Goal: Check status: Check status

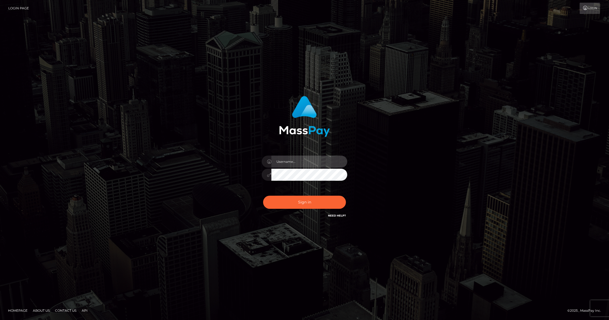
type input "brentg"
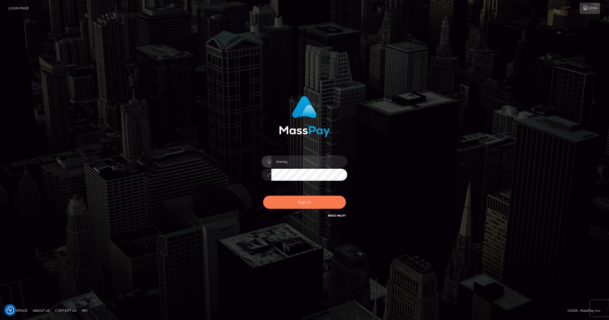
click at [316, 205] on button "Sign in" at bounding box center [304, 202] width 83 height 13
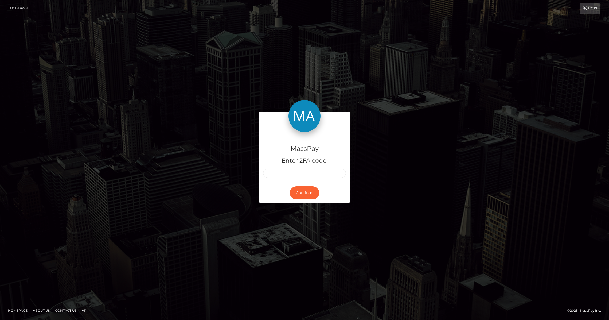
type input "4"
type input "6"
type input "2"
type input "9"
type input "5"
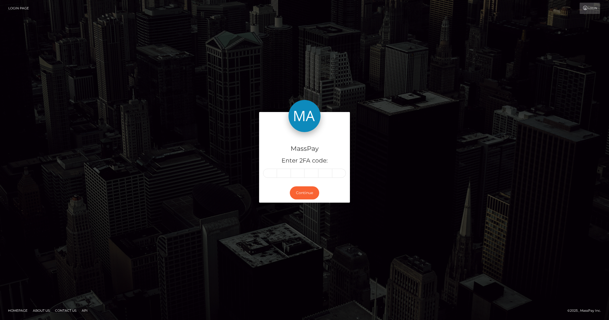
type input "3"
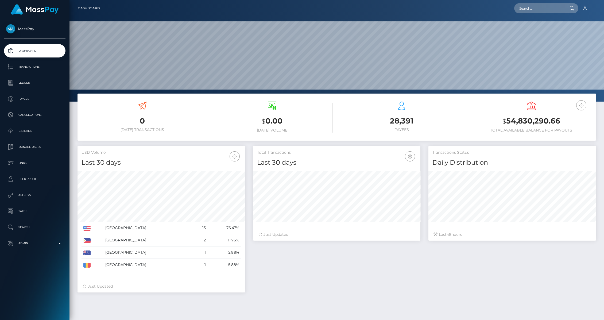
scroll to position [95, 167]
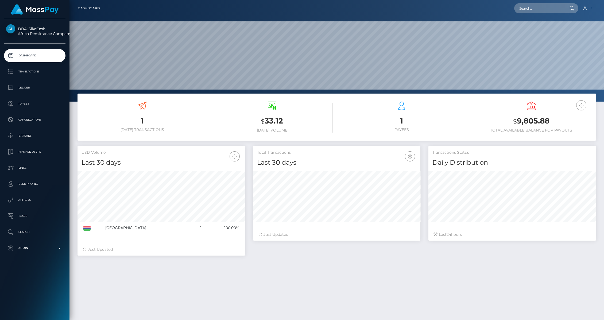
scroll to position [95, 167]
click at [38, 73] on p "Transactions" at bounding box center [34, 72] width 57 height 8
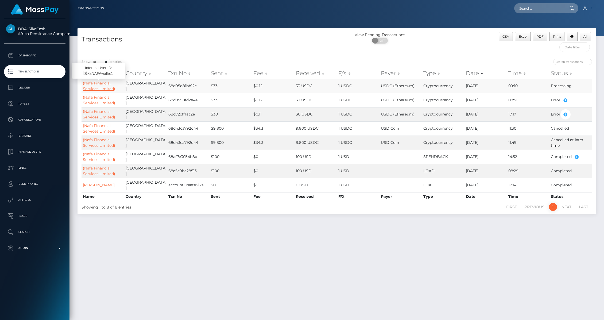
click at [111, 87] on link "(Nafa Financial Services Limited)" at bounding box center [99, 86] width 32 height 10
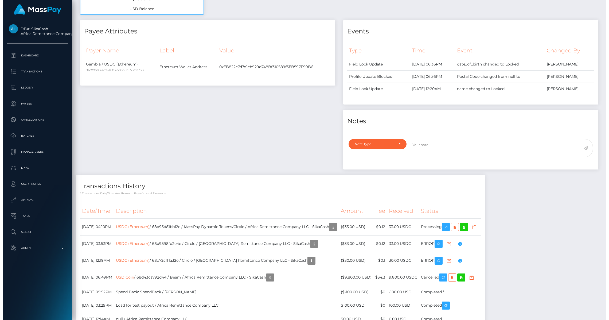
scroll to position [234, 0]
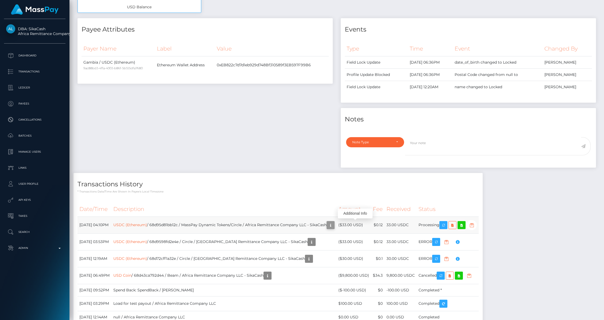
click at [334, 222] on icon "button" at bounding box center [330, 225] width 6 height 7
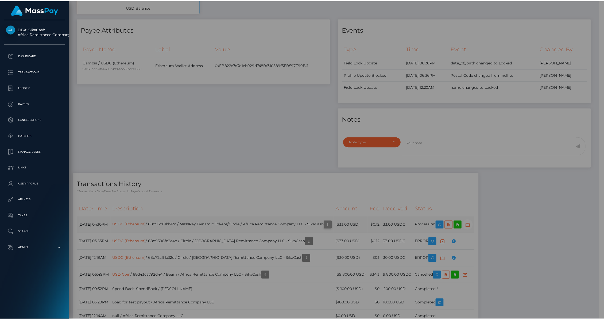
scroll to position [267255, 267152]
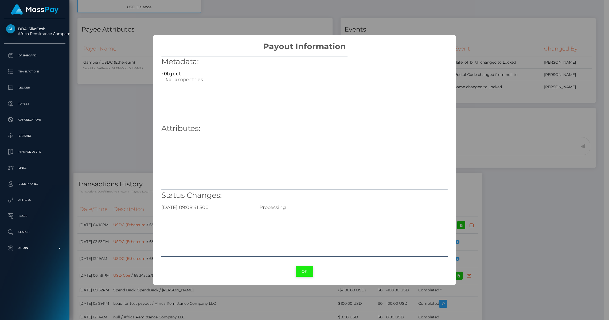
click at [311, 272] on button "OK" at bounding box center [305, 271] width 18 height 11
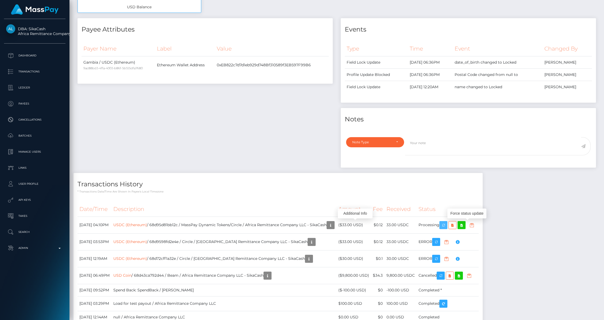
drag, startPoint x: 468, startPoint y: 223, endPoint x: 321, endPoint y: 192, distance: 150.3
click at [447, 223] on icon "button" at bounding box center [443, 225] width 6 height 7
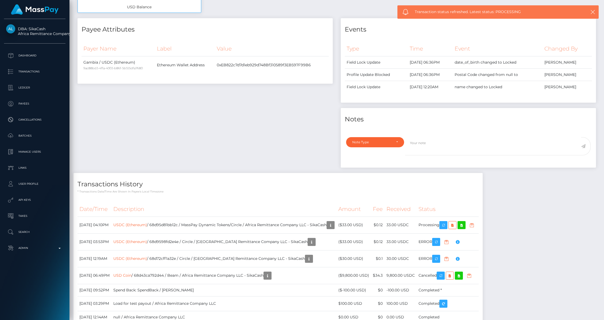
click at [320, 192] on p "* Transactions date/time are shown in payee's local timezone" at bounding box center [278, 192] width 401 height 4
